Goal: Information Seeking & Learning: Find specific page/section

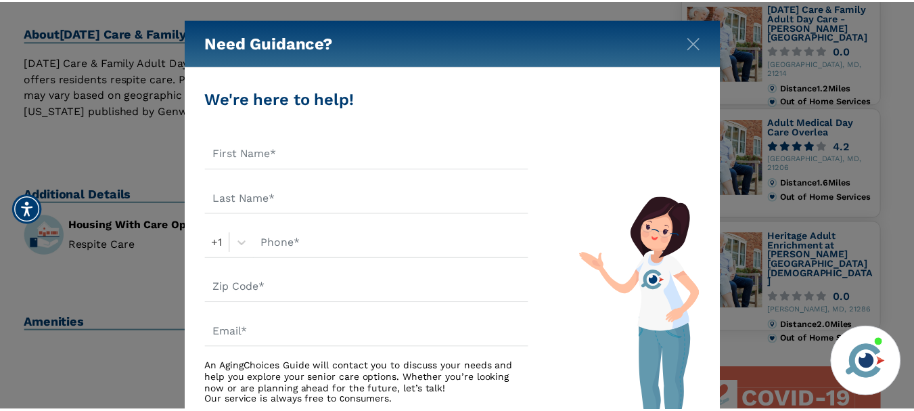
scroll to position [338, 0]
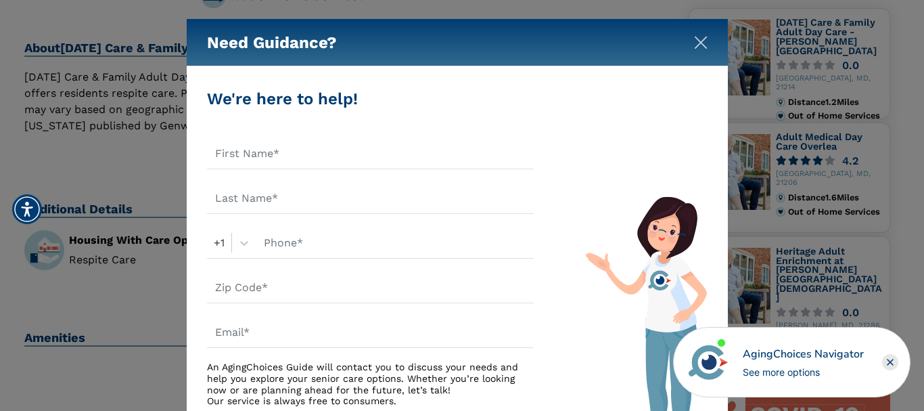
click at [697, 41] on img "Close" at bounding box center [701, 43] width 14 height 14
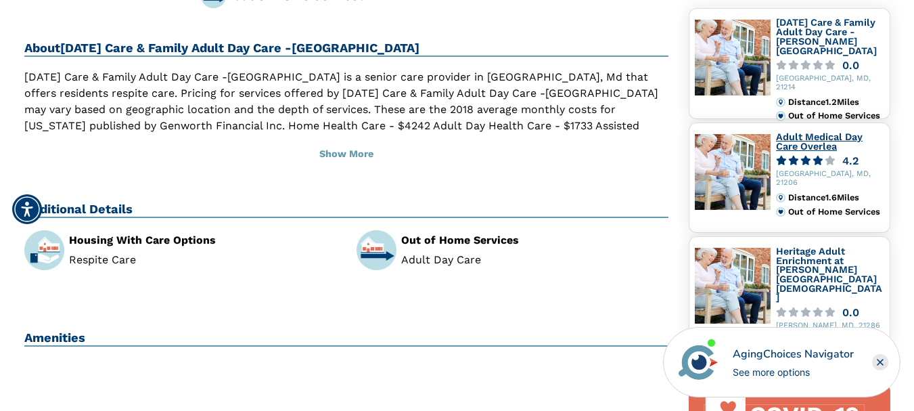
click at [787, 138] on link "Adult Medical Day Care Overlea" at bounding box center [819, 141] width 87 height 20
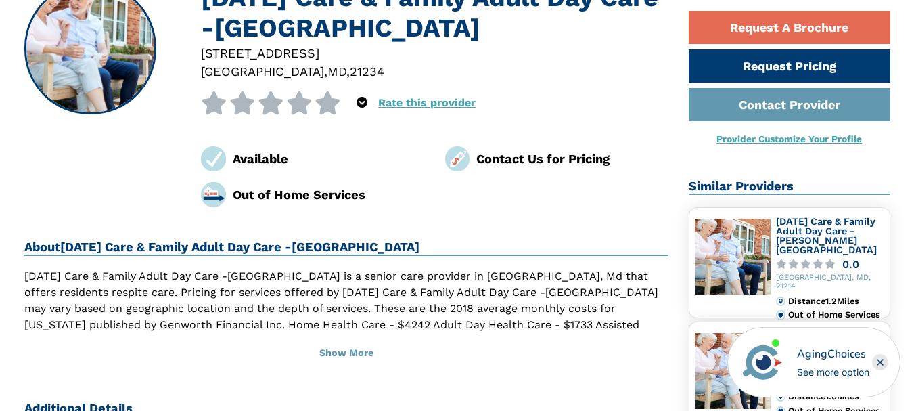
scroll to position [139, 0]
